Goal: Task Accomplishment & Management: Manage account settings

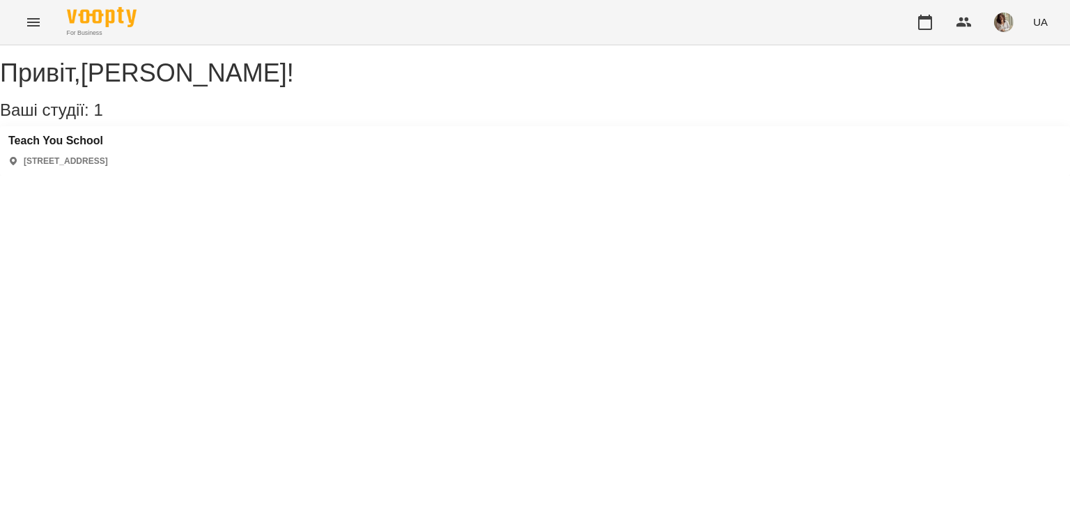
click at [684, 176] on div "Привіт , [PERSON_NAME] ! Ваші студії: 1 Teach You School [STREET_ADDRESS]" at bounding box center [535, 110] width 1070 height 130
click at [82, 147] on h3 "Teach You School" at bounding box center [58, 140] width 100 height 13
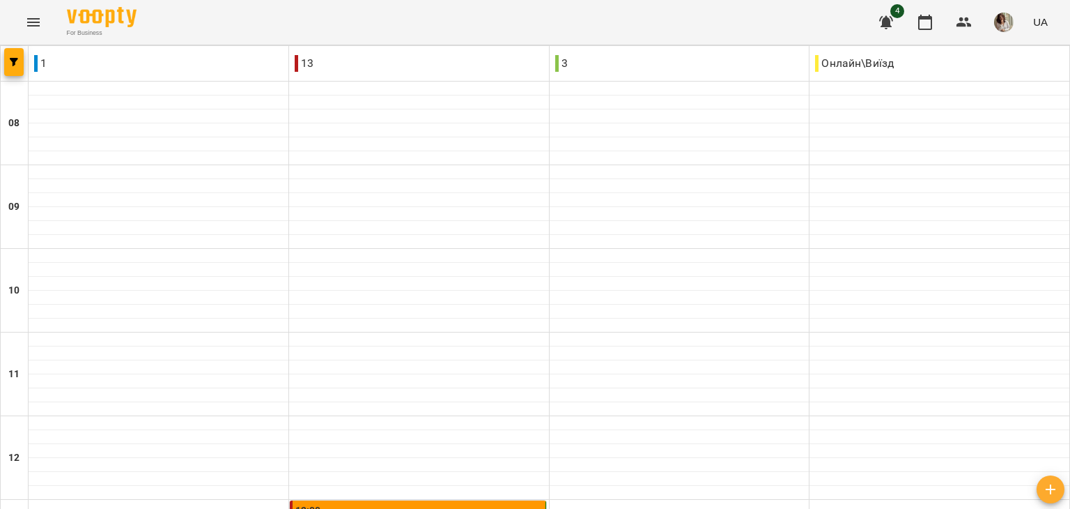
scroll to position [393, 0]
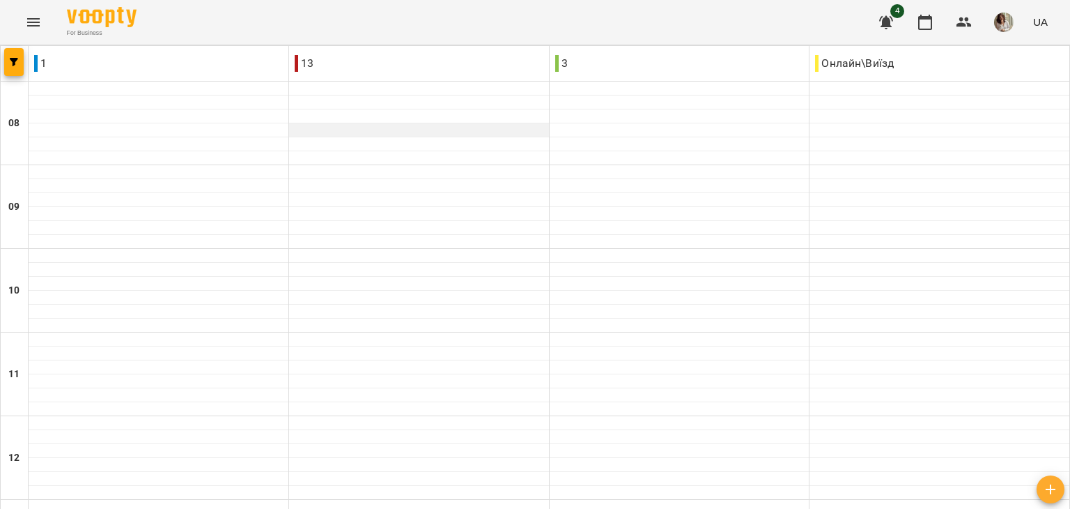
scroll to position [753, 0]
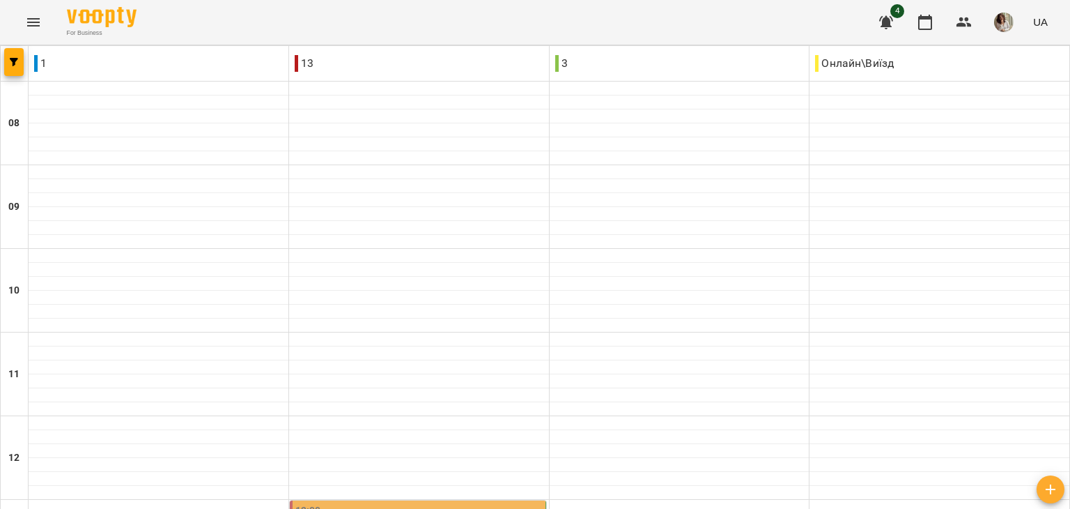
scroll to position [387, 0]
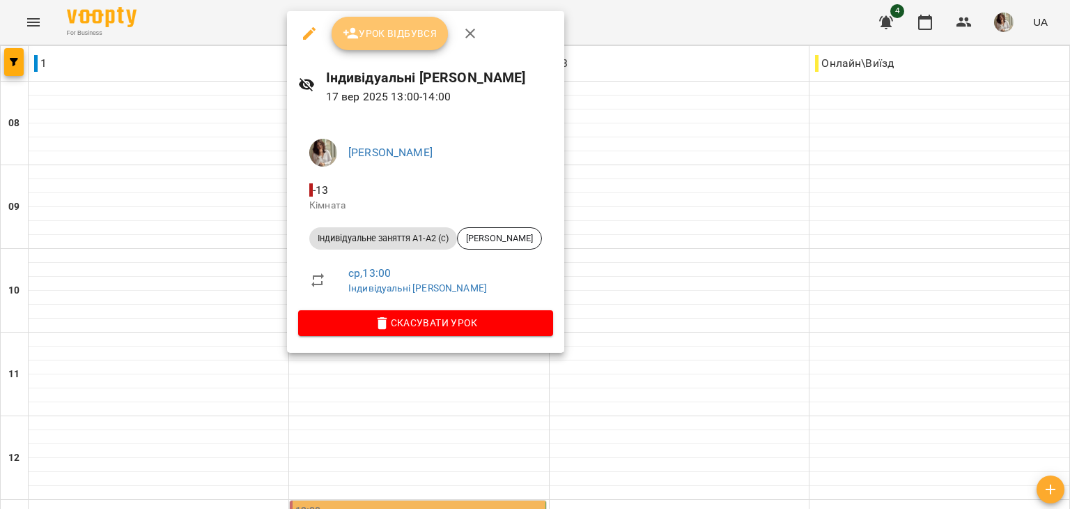
click at [407, 29] on span "Урок відбувся" at bounding box center [390, 33] width 95 height 17
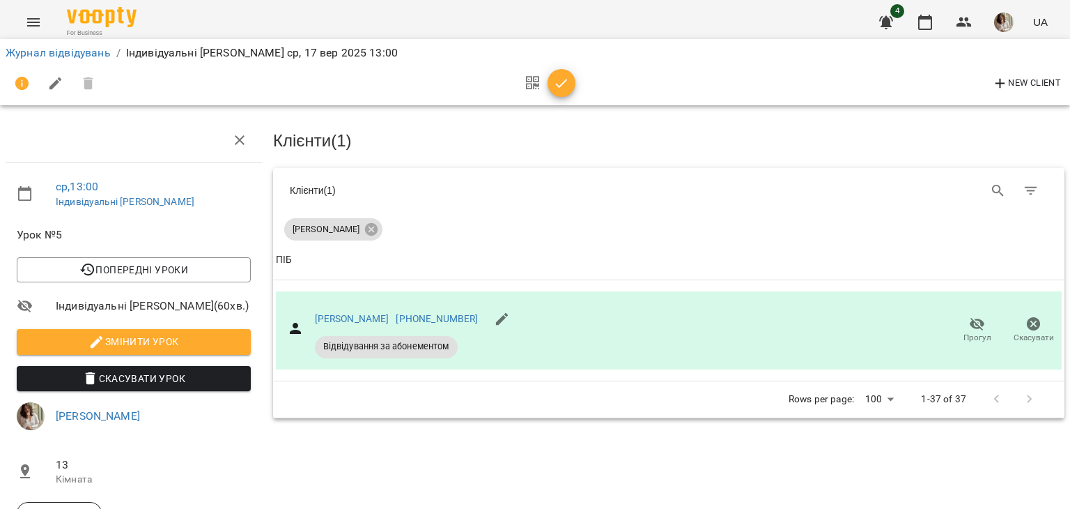
scroll to position [170, 0]
click at [557, 75] on icon "button" at bounding box center [561, 83] width 17 height 17
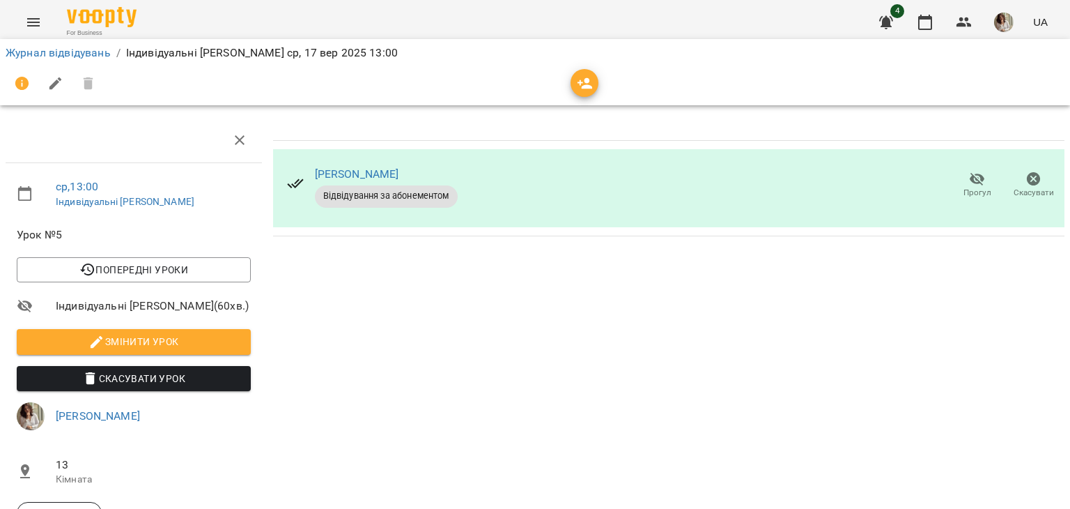
scroll to position [0, 0]
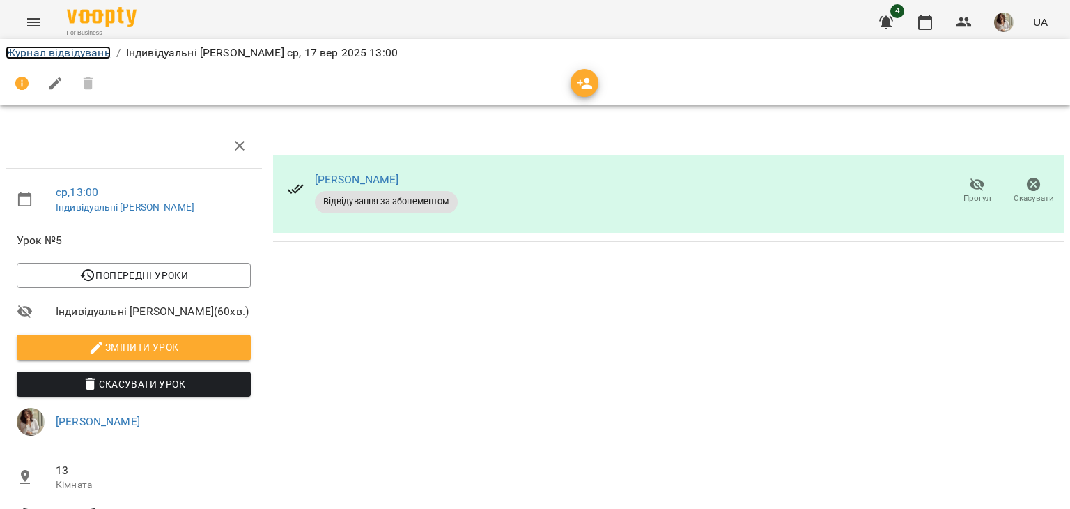
click at [88, 48] on link "Журнал відвідувань" at bounding box center [58, 52] width 105 height 13
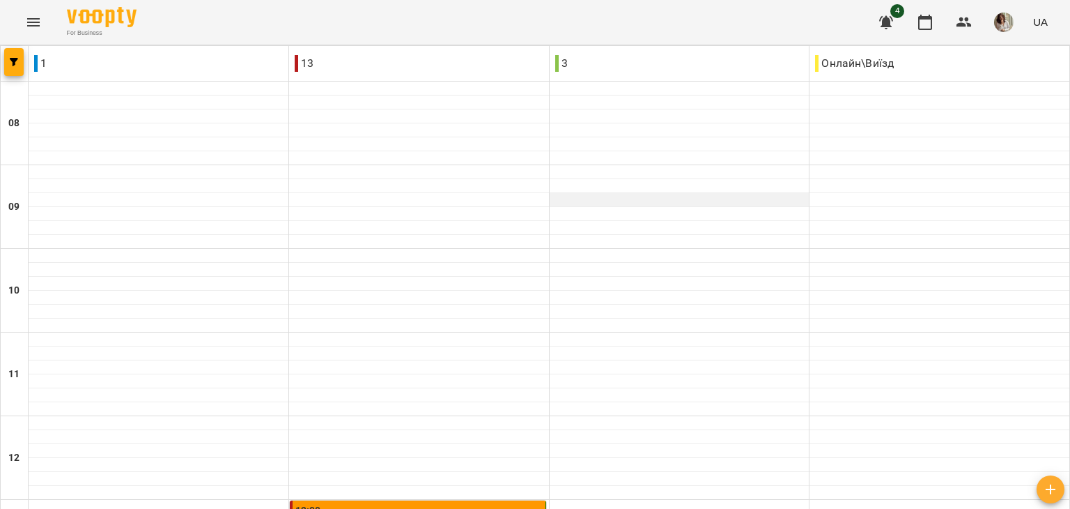
click at [690, 197] on div at bounding box center [680, 200] width 260 height 14
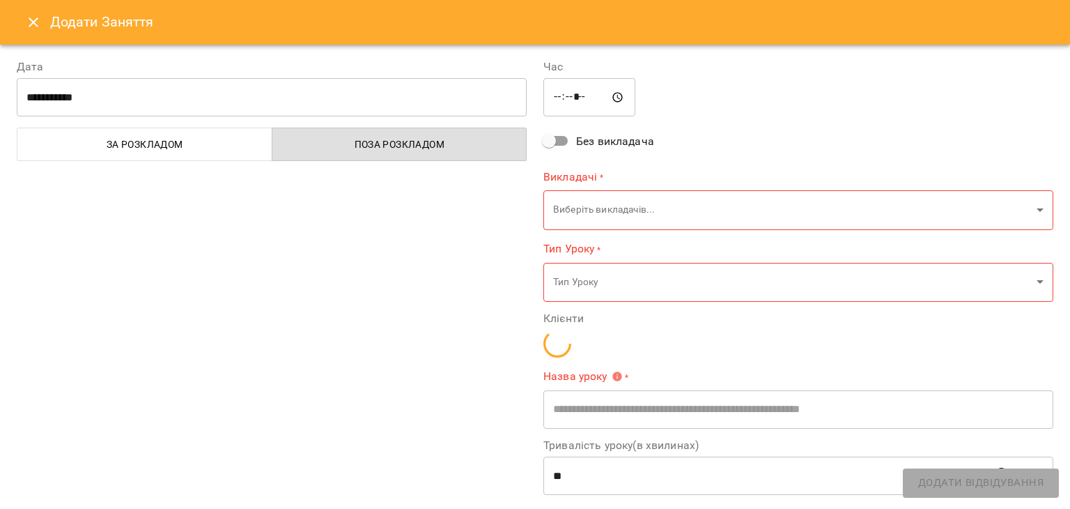
type input "**********"
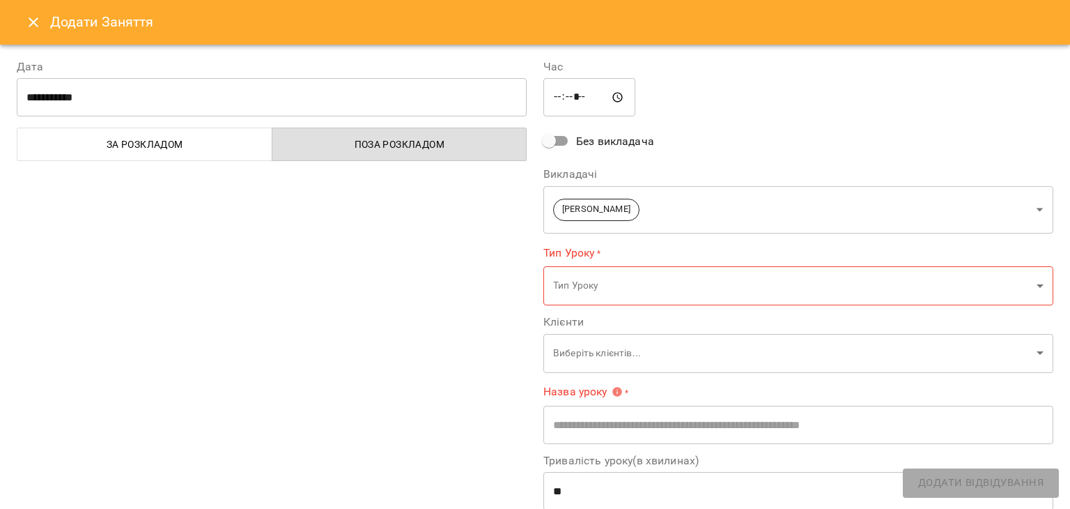
scroll to position [145, 0]
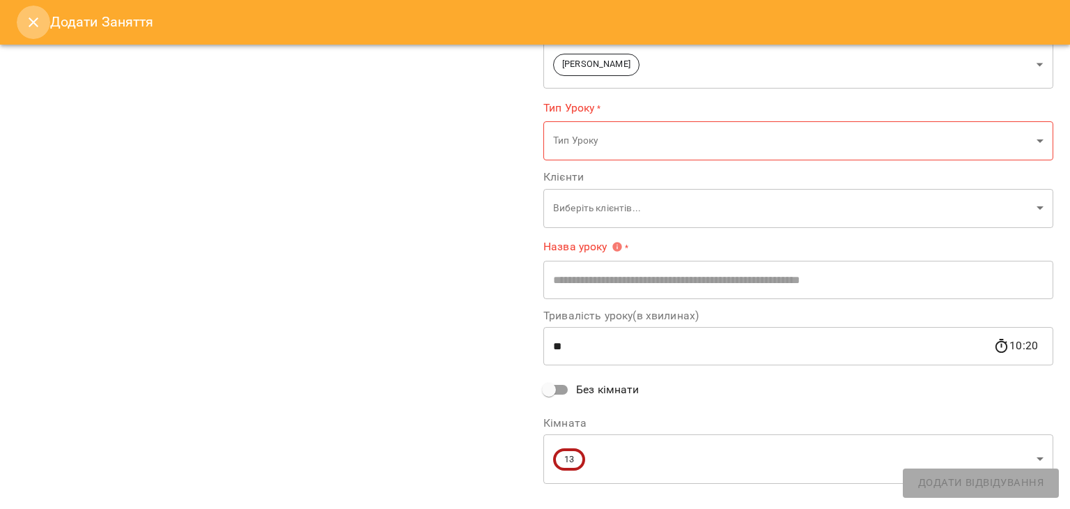
click at [31, 26] on icon "Close" at bounding box center [33, 22] width 17 height 17
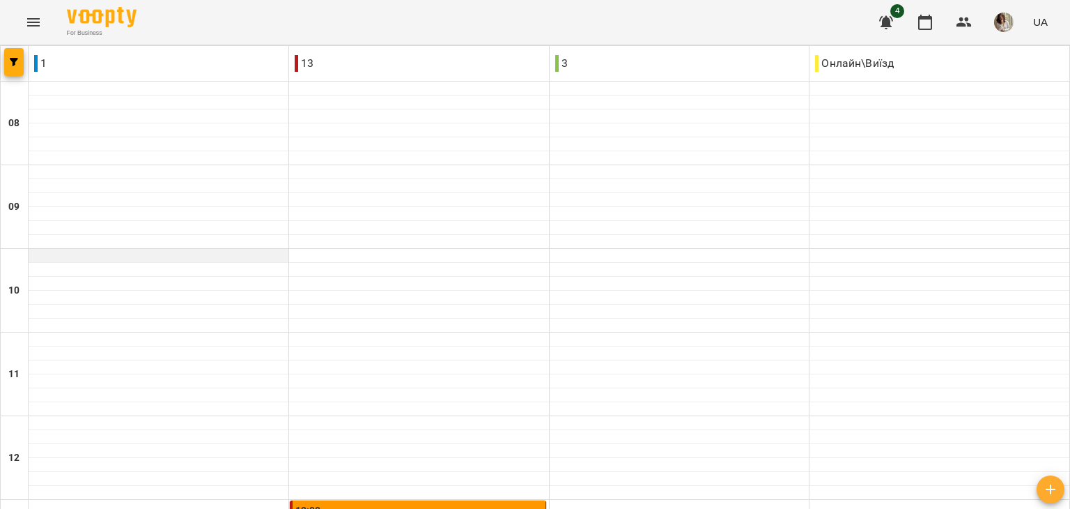
scroll to position [0, 0]
click at [892, 17] on icon "button" at bounding box center [886, 22] width 14 height 13
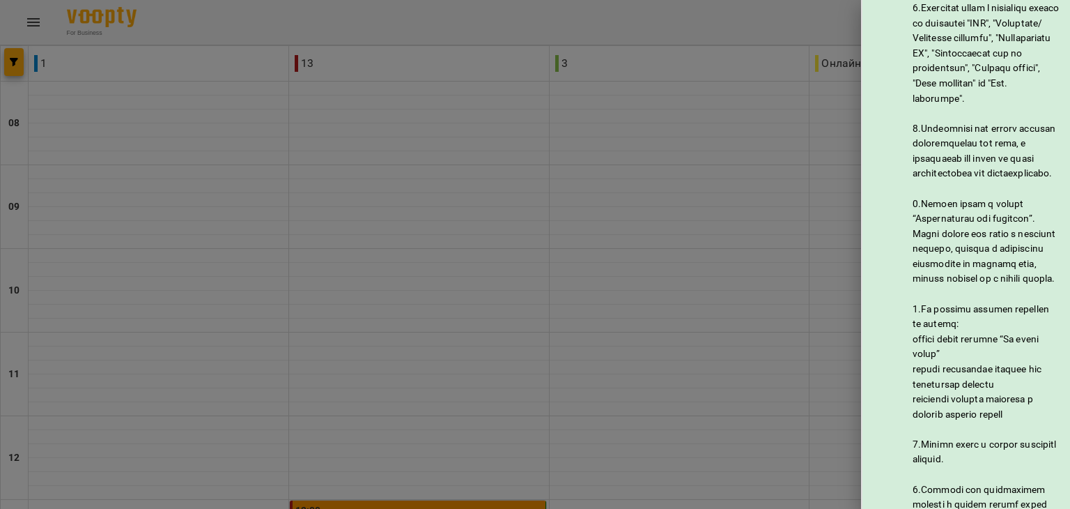
scroll to position [137, 0]
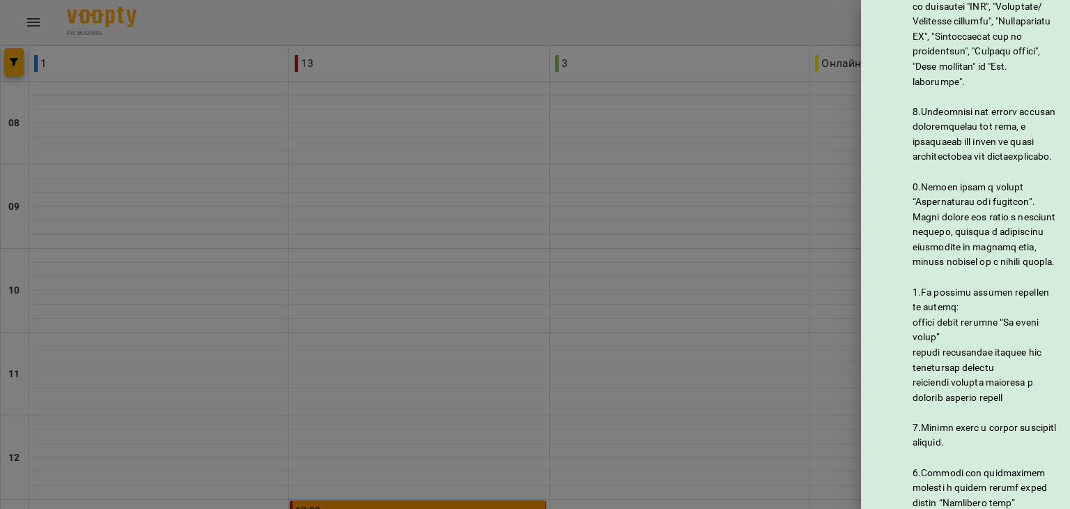
click at [755, 143] on div at bounding box center [535, 254] width 1070 height 509
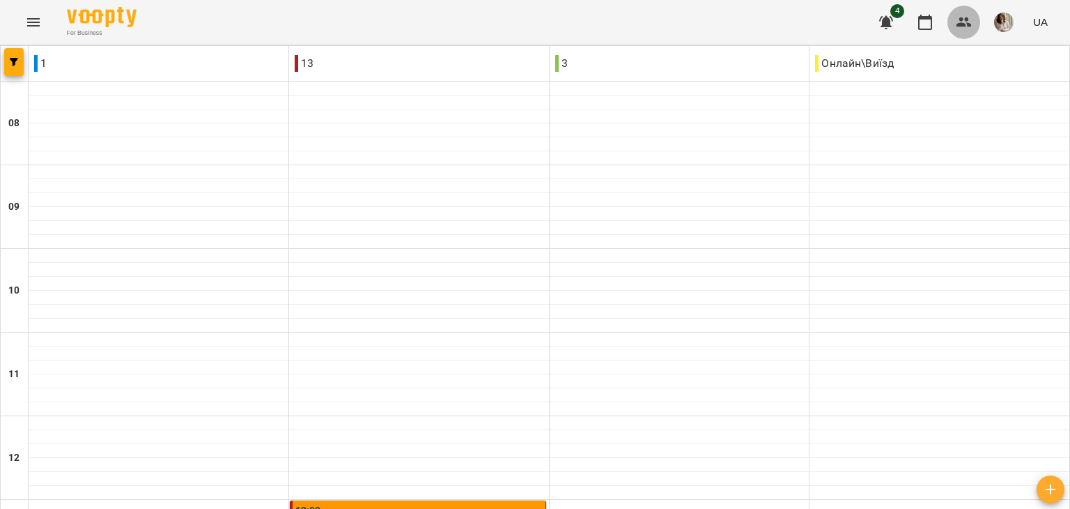
click at [956, 26] on icon "button" at bounding box center [964, 22] width 17 height 17
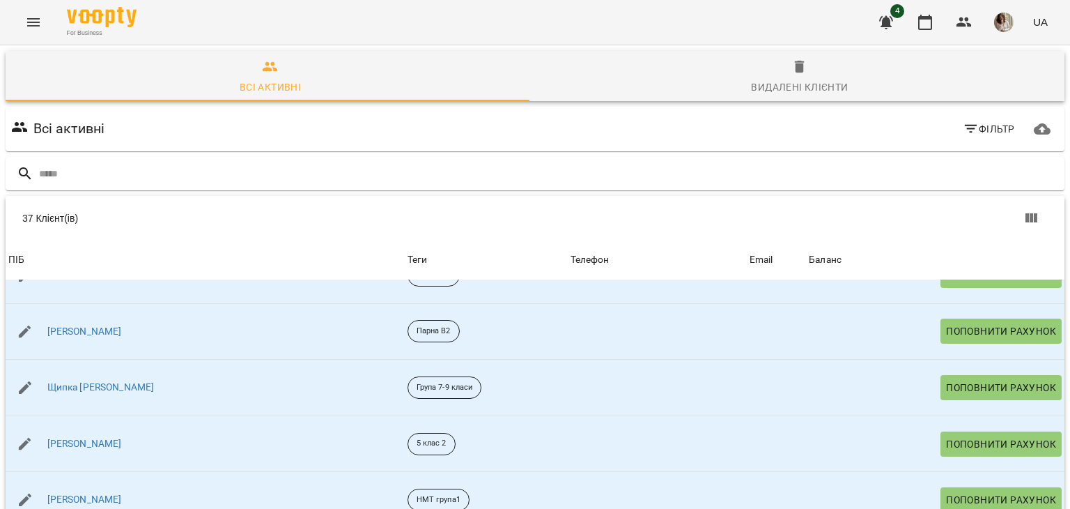
scroll to position [1763, 0]
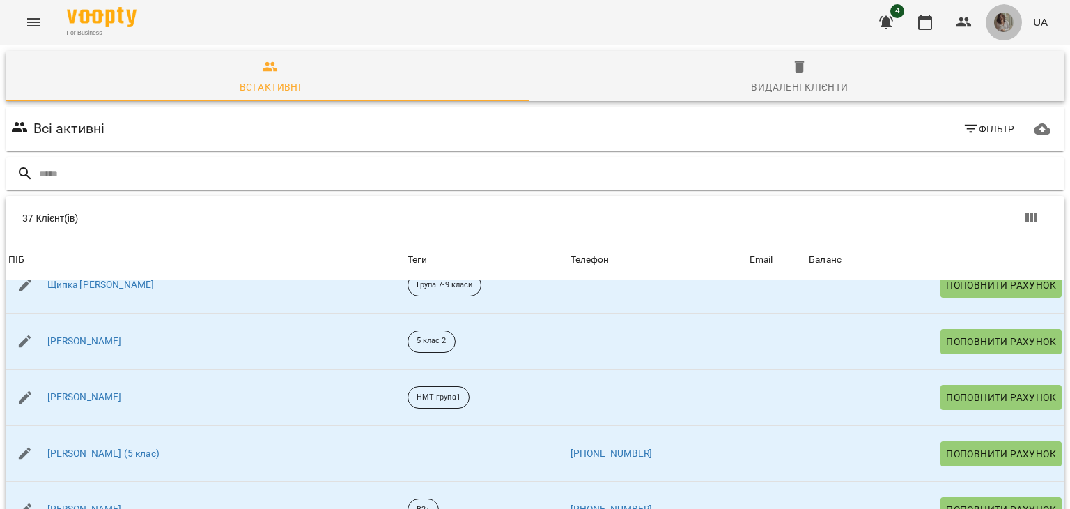
click at [1000, 19] on img "button" at bounding box center [1004, 23] width 20 height 20
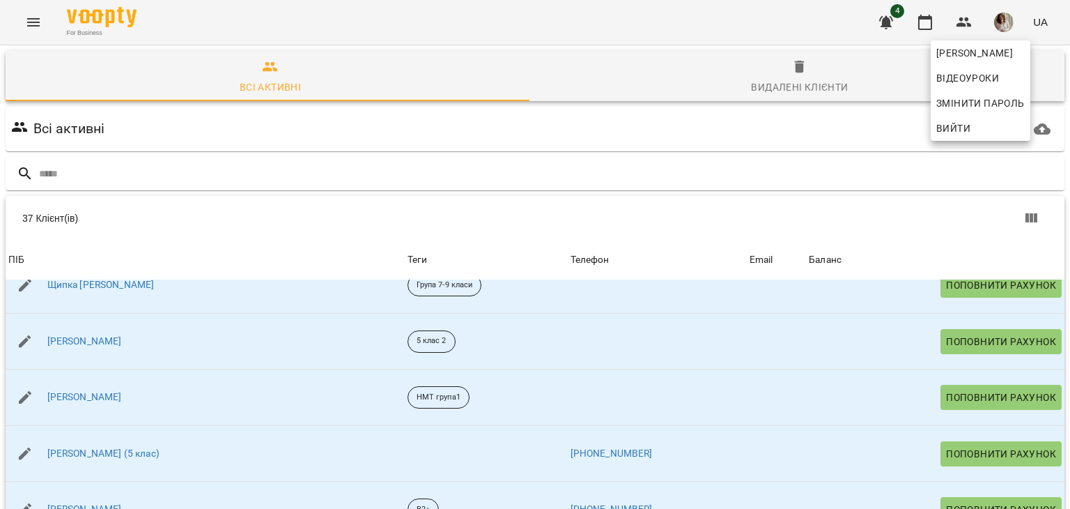
click at [920, 26] on div at bounding box center [535, 254] width 1070 height 509
click at [923, 25] on icon "button" at bounding box center [925, 22] width 17 height 17
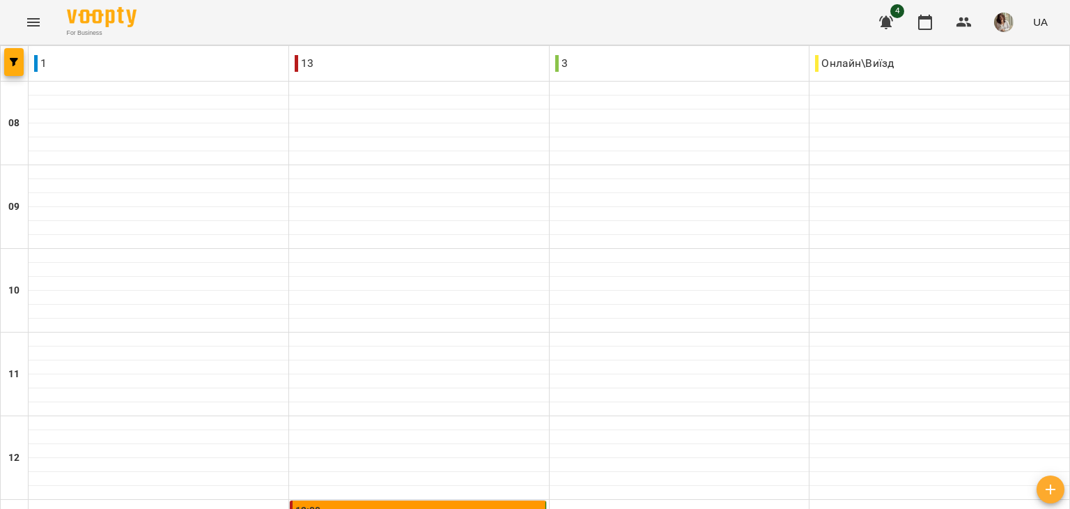
scroll to position [702, 0]
click at [950, 22] on button "button" at bounding box center [964, 22] width 33 height 33
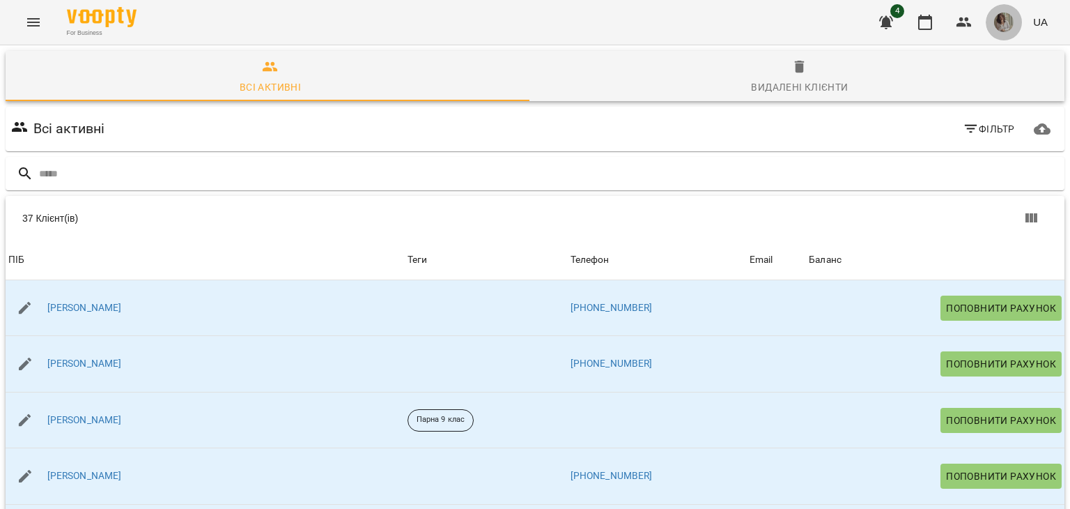
click at [997, 19] on img "button" at bounding box center [1004, 23] width 20 height 20
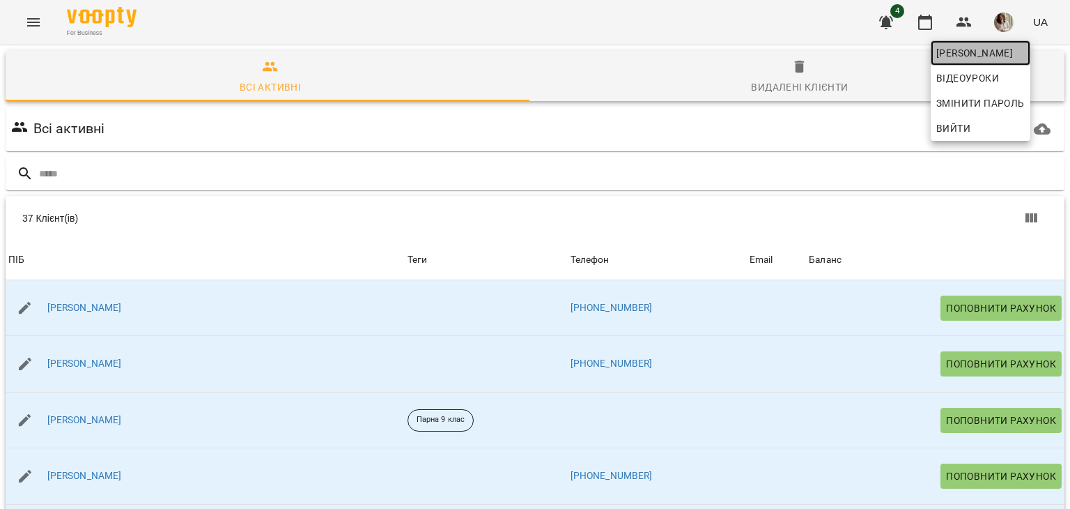
click at [945, 56] on span "[PERSON_NAME]" at bounding box center [981, 53] width 89 height 17
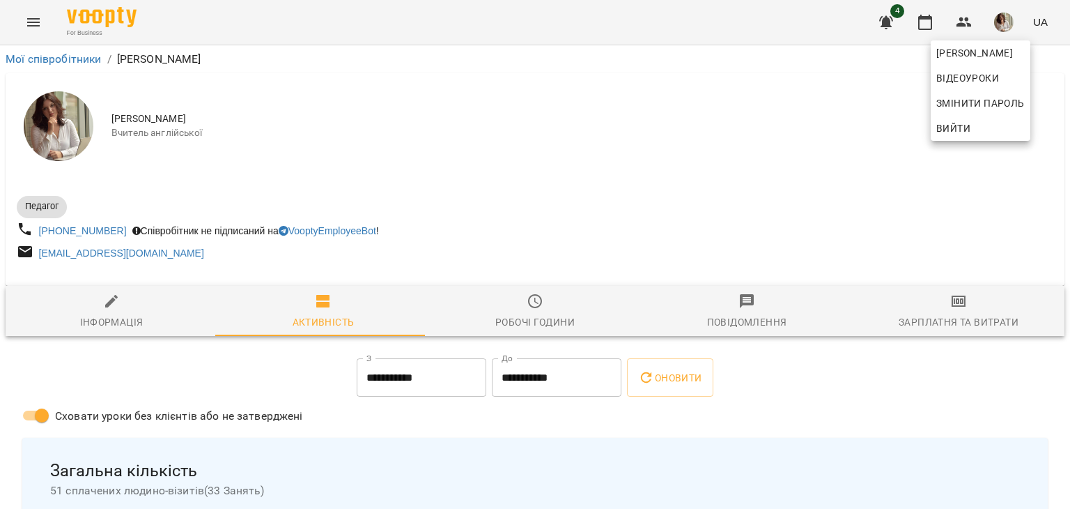
click at [1064, 95] on div at bounding box center [535, 254] width 1070 height 509
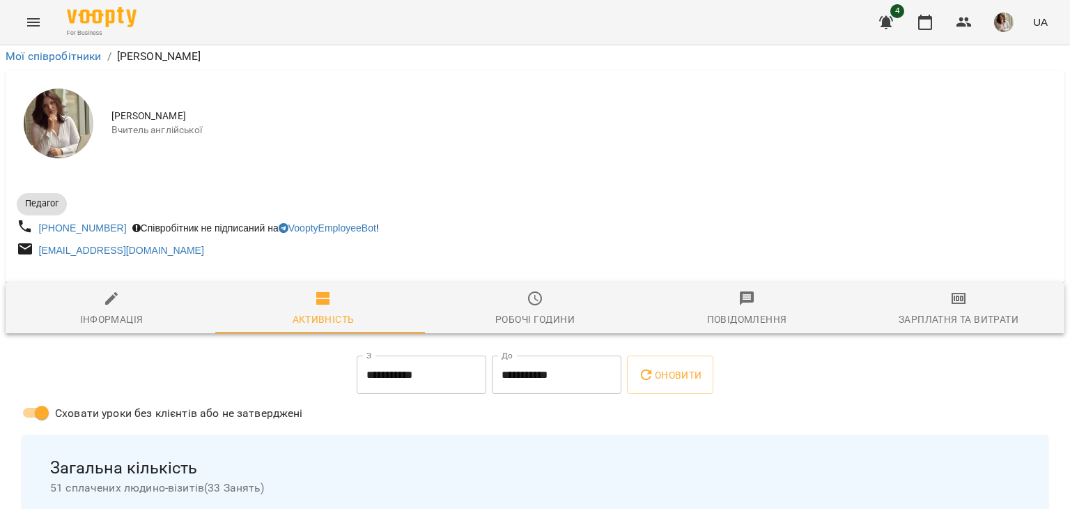
scroll to position [240, 0]
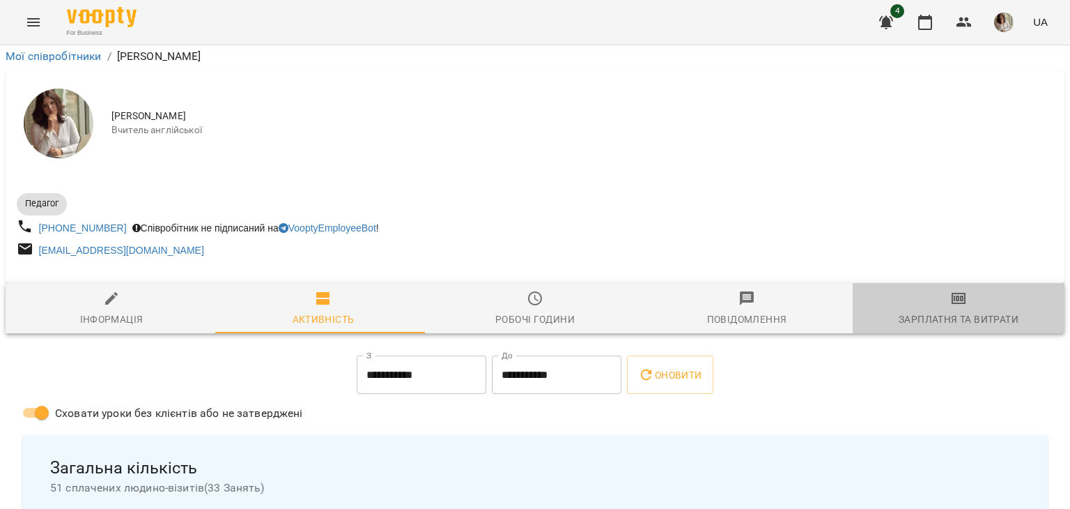
click at [964, 290] on span "Зарплатня та Витрати" at bounding box center [958, 309] width 195 height 38
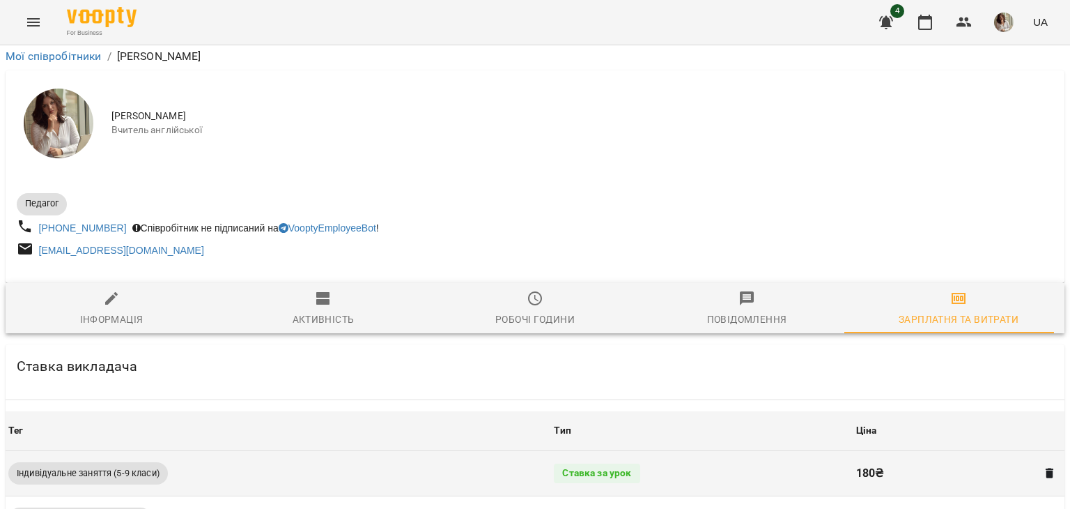
scroll to position [538, 0]
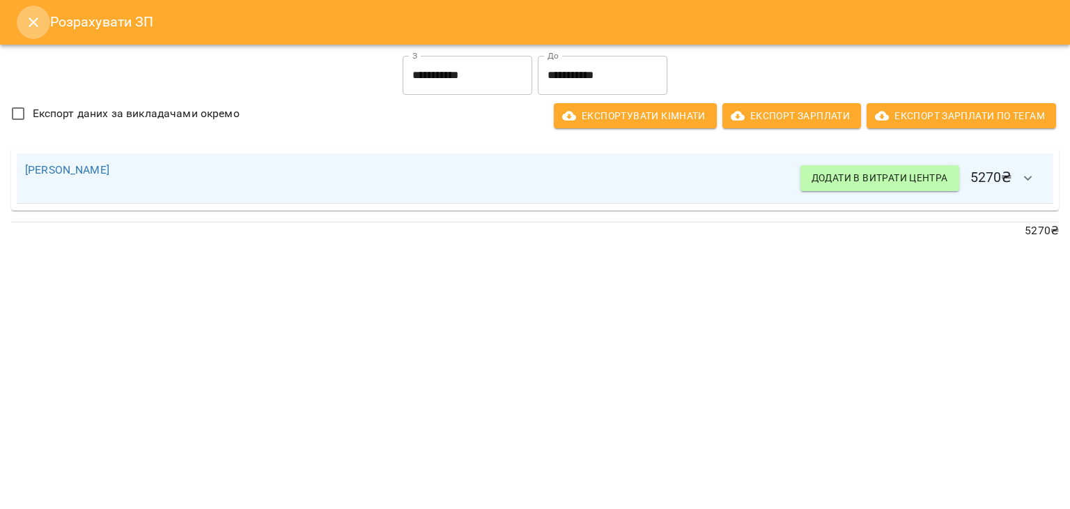
click at [33, 16] on icon "Close" at bounding box center [33, 22] width 17 height 17
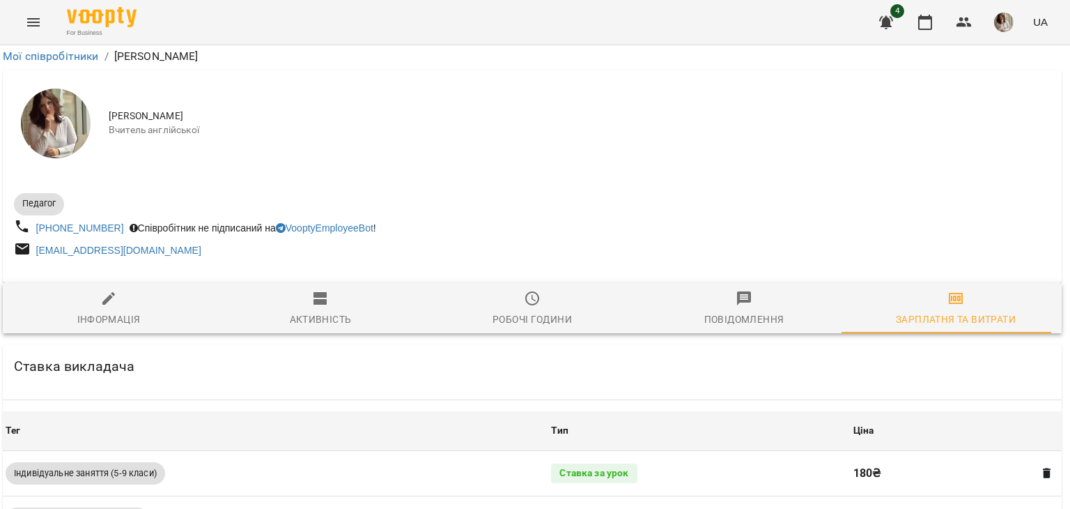
scroll to position [42, 3]
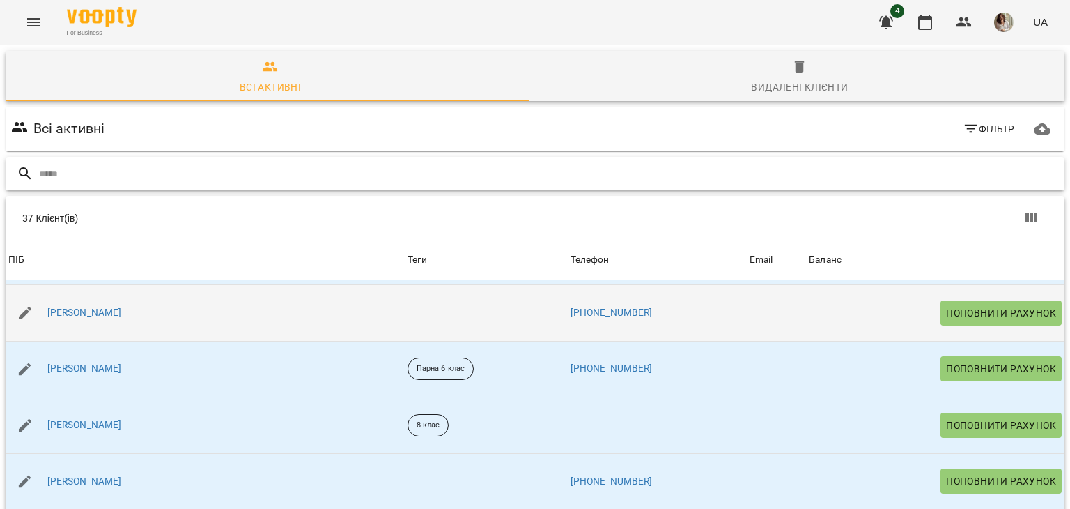
scroll to position [619, 0]
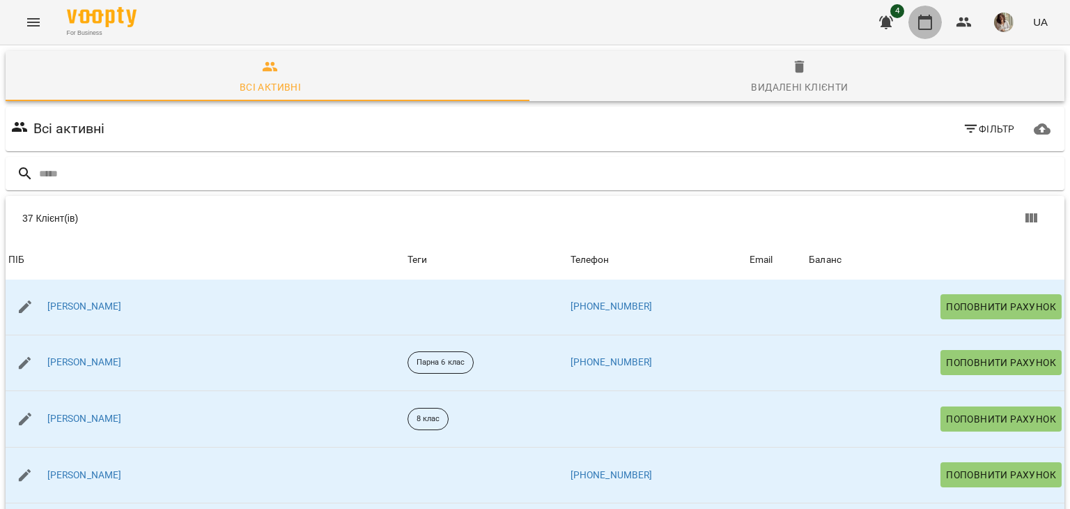
click at [934, 17] on icon "button" at bounding box center [925, 22] width 17 height 17
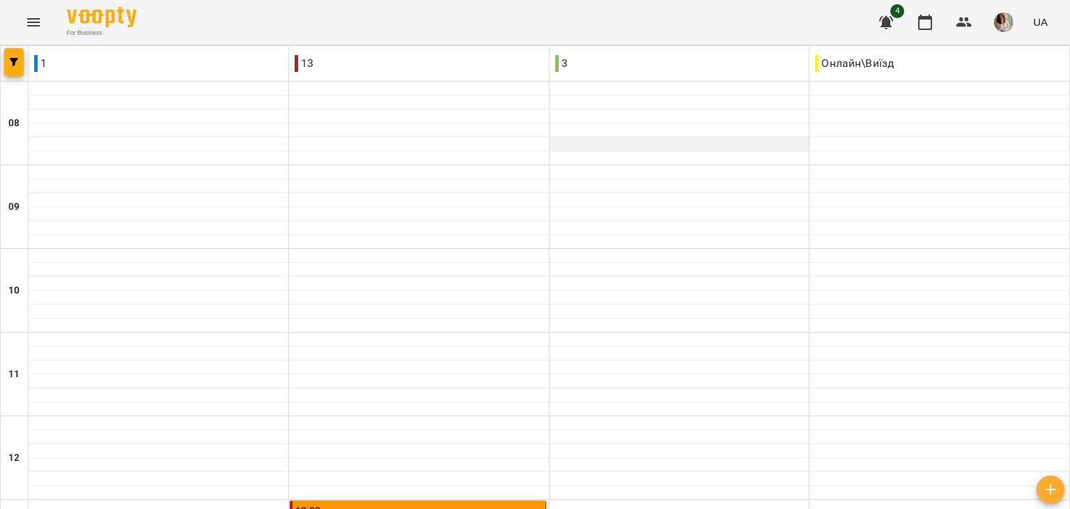
scroll to position [753, 0]
